Goal: Navigation & Orientation: Find specific page/section

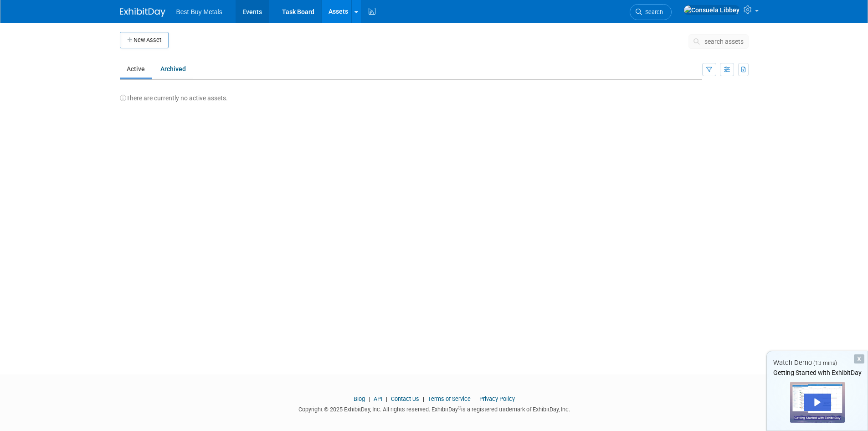
click at [247, 12] on link "Events" at bounding box center [252, 11] width 33 height 23
click at [253, 10] on link "Events" at bounding box center [252, 11] width 33 height 23
click at [269, 9] on icon at bounding box center [271, 12] width 4 height 6
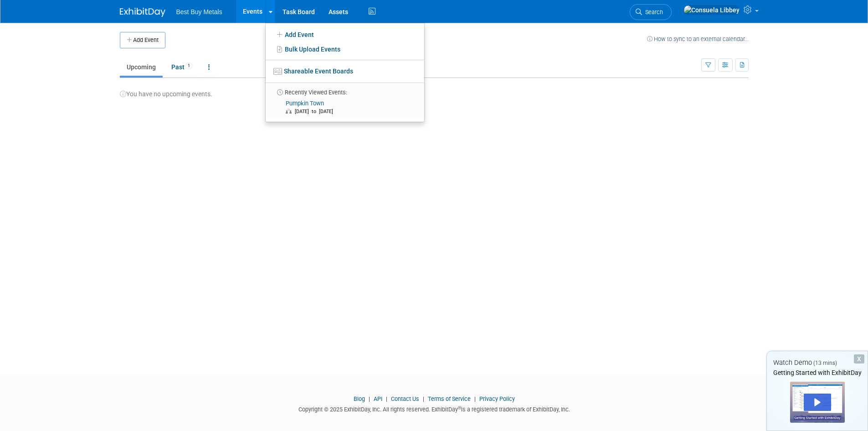
click at [250, 10] on link "Events" at bounding box center [252, 11] width 33 height 23
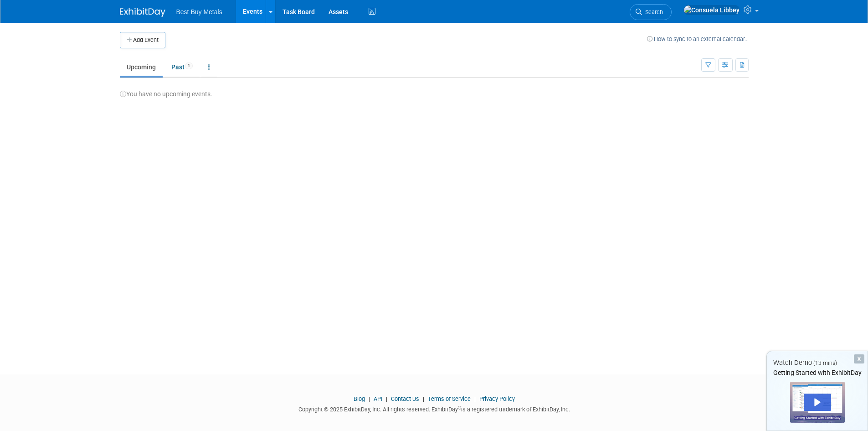
click at [195, 12] on span "Best Buy Metals" at bounding box center [199, 11] width 46 height 7
click at [257, 12] on link "Events" at bounding box center [252, 11] width 33 height 23
click at [154, 42] on button "Add Event" at bounding box center [143, 40] width 46 height 16
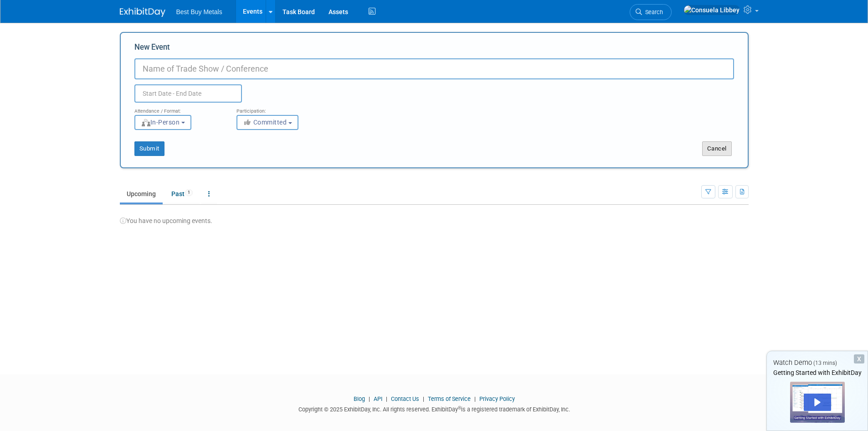
click at [712, 154] on button "Cancel" at bounding box center [717, 148] width 30 height 15
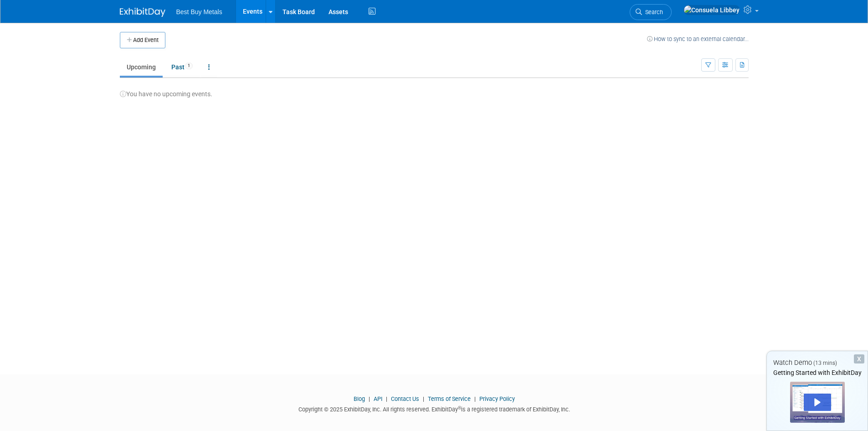
click at [210, 11] on span "Best Buy Metals" at bounding box center [199, 11] width 46 height 7
click at [183, 65] on link "Past 1" at bounding box center [181, 66] width 35 height 17
click at [206, 72] on link at bounding box center [208, 66] width 15 height 17
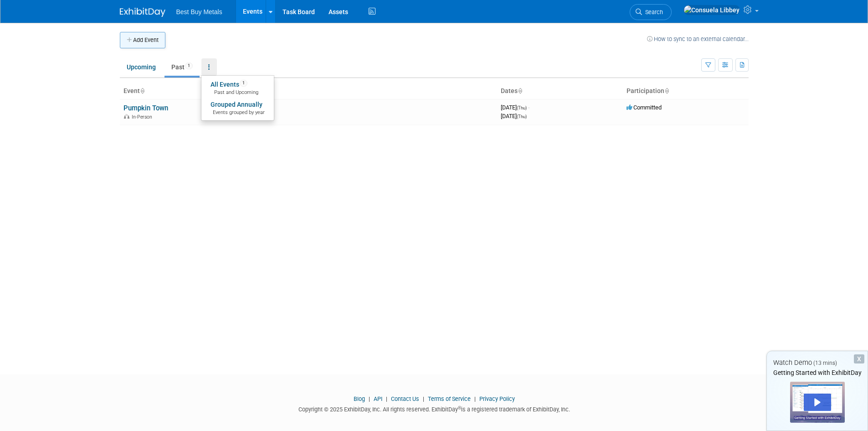
click at [141, 41] on button "Add Event" at bounding box center [143, 40] width 46 height 16
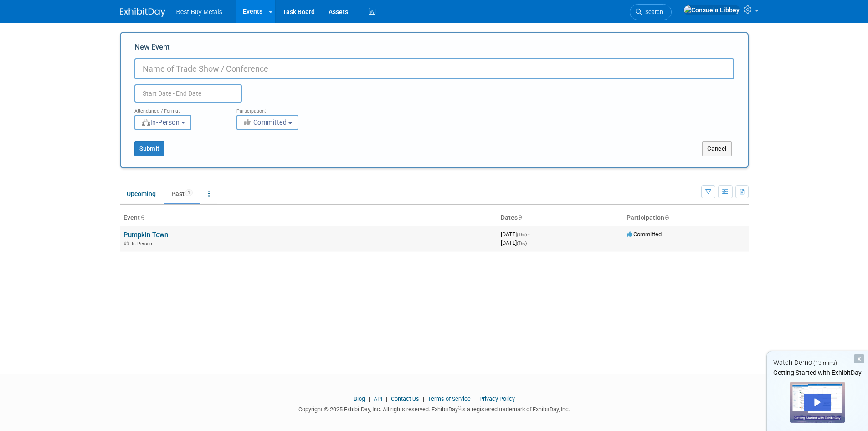
click at [570, 238] on div "September 11, 2025 (Thu)" at bounding box center [560, 242] width 118 height 9
click at [370, 231] on td "Pumpkin Town In-Person" at bounding box center [308, 239] width 377 height 26
click at [148, 232] on link "Pumpkin Town" at bounding box center [145, 235] width 45 height 8
click at [0, 0] on div at bounding box center [0, 0] width 0 height 0
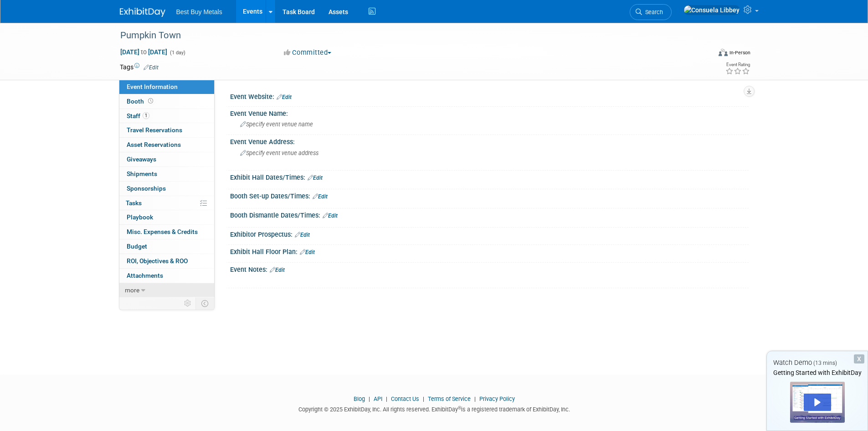
click at [139, 292] on link "more" at bounding box center [166, 290] width 95 height 14
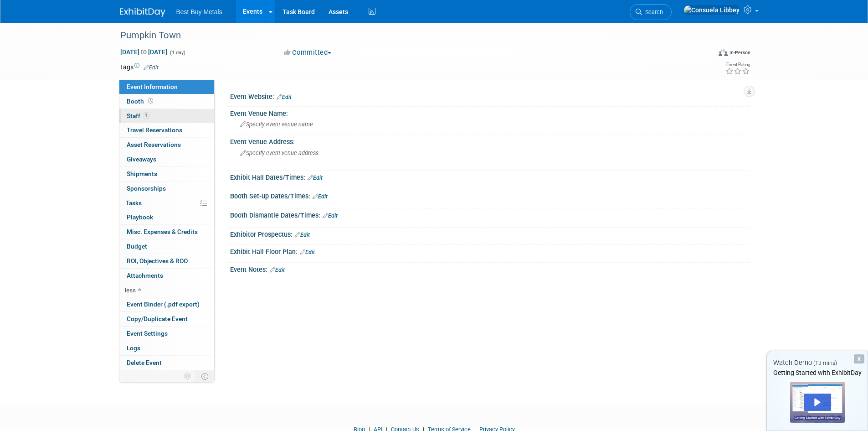
click at [157, 114] on link "1 Staff 1" at bounding box center [166, 116] width 95 height 14
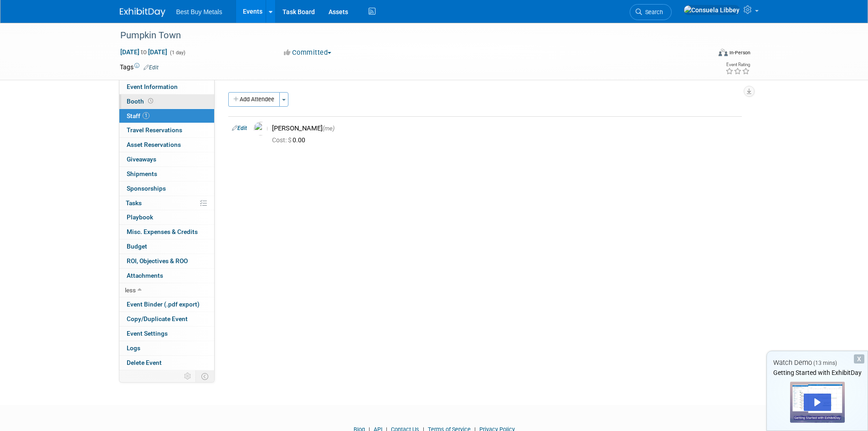
click at [155, 101] on link "Booth" at bounding box center [166, 101] width 95 height 14
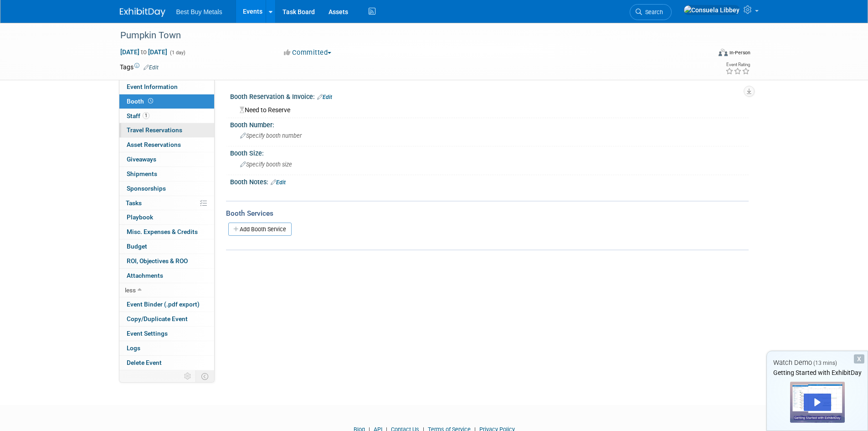
click at [135, 128] on span "Travel Reservations 0" at bounding box center [155, 129] width 56 height 7
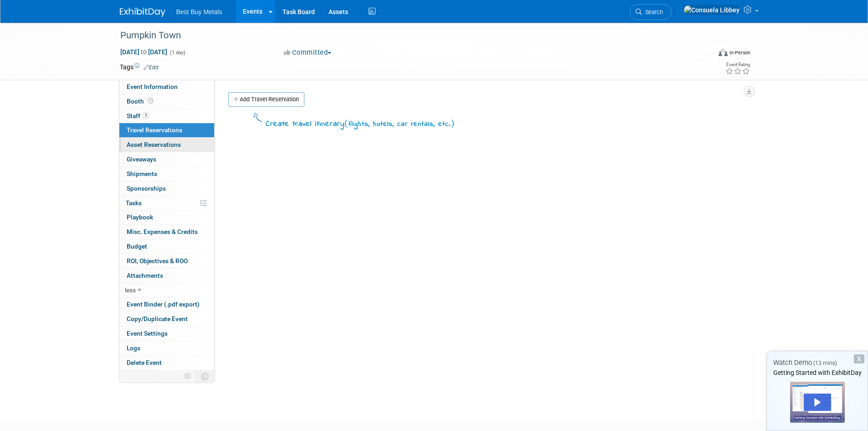
click at [135, 145] on span "Asset Reservations 0" at bounding box center [154, 144] width 54 height 7
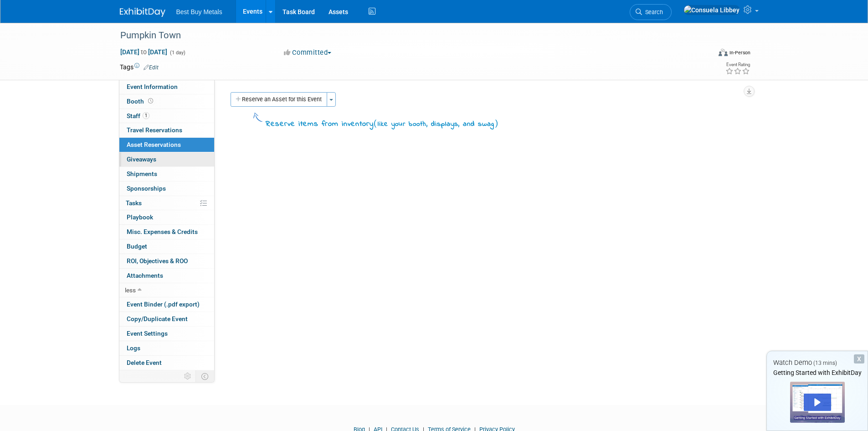
click at [138, 162] on span "Giveaways 0" at bounding box center [142, 158] width 30 height 7
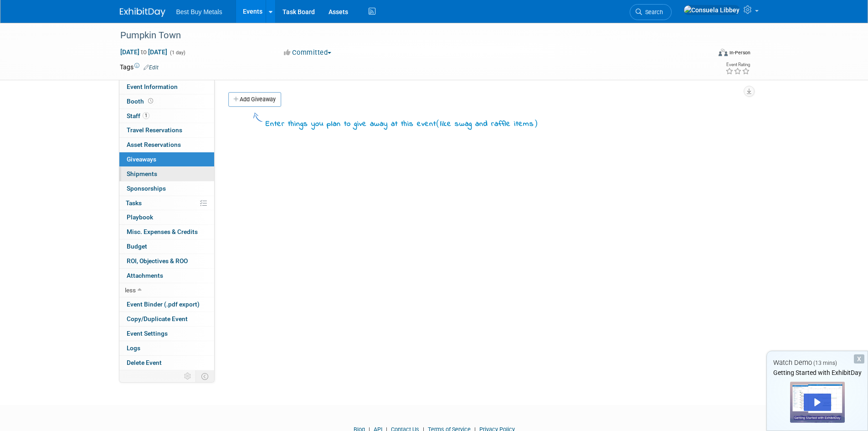
click at [142, 178] on link "0 Shipments 0" at bounding box center [166, 174] width 95 height 14
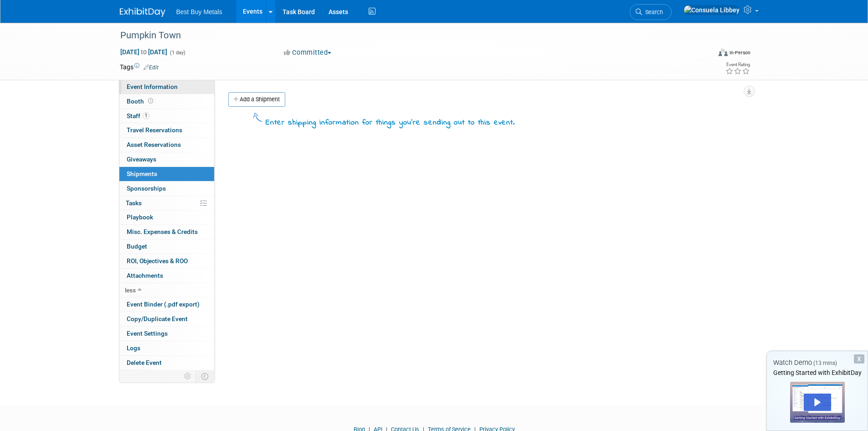
click at [155, 87] on span "Event Information" at bounding box center [152, 86] width 51 height 7
